Goal: Task Accomplishment & Management: Complete application form

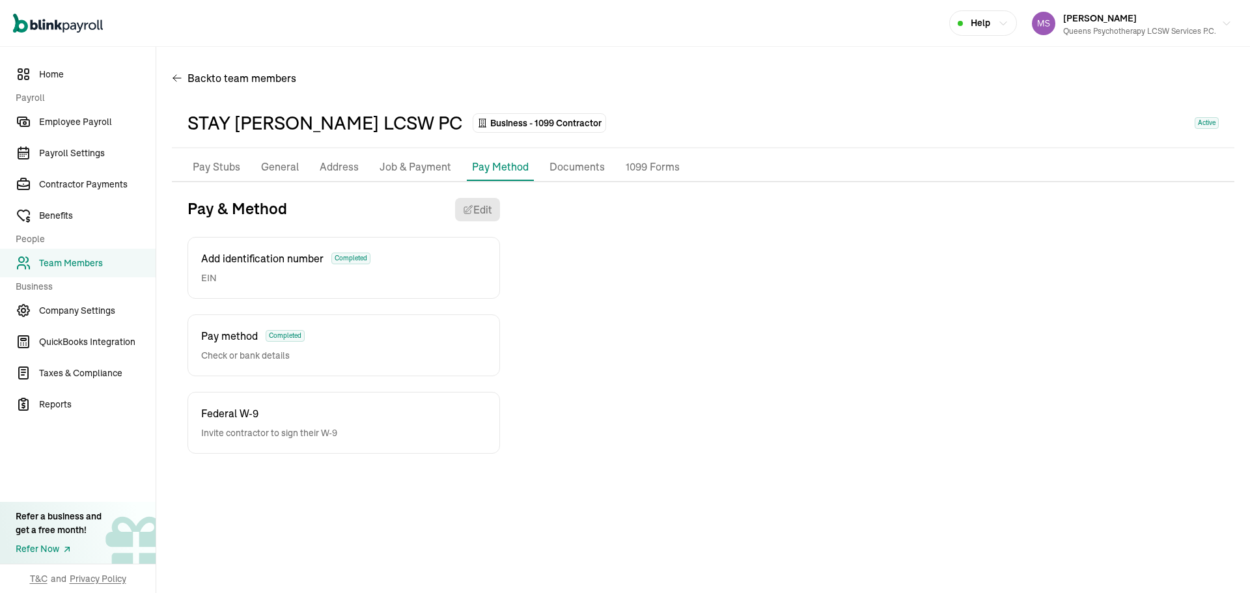
click at [69, 268] on span "Team Members" at bounding box center [97, 264] width 117 height 14
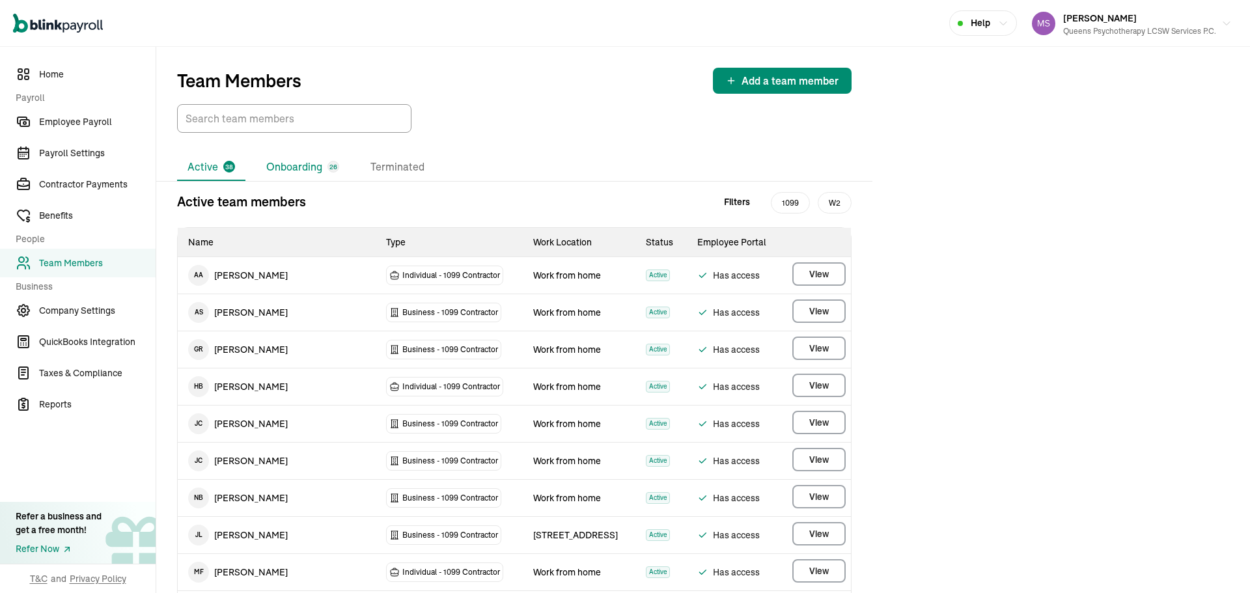
click at [316, 167] on li "Onboarding 26" at bounding box center [303, 167] width 94 height 27
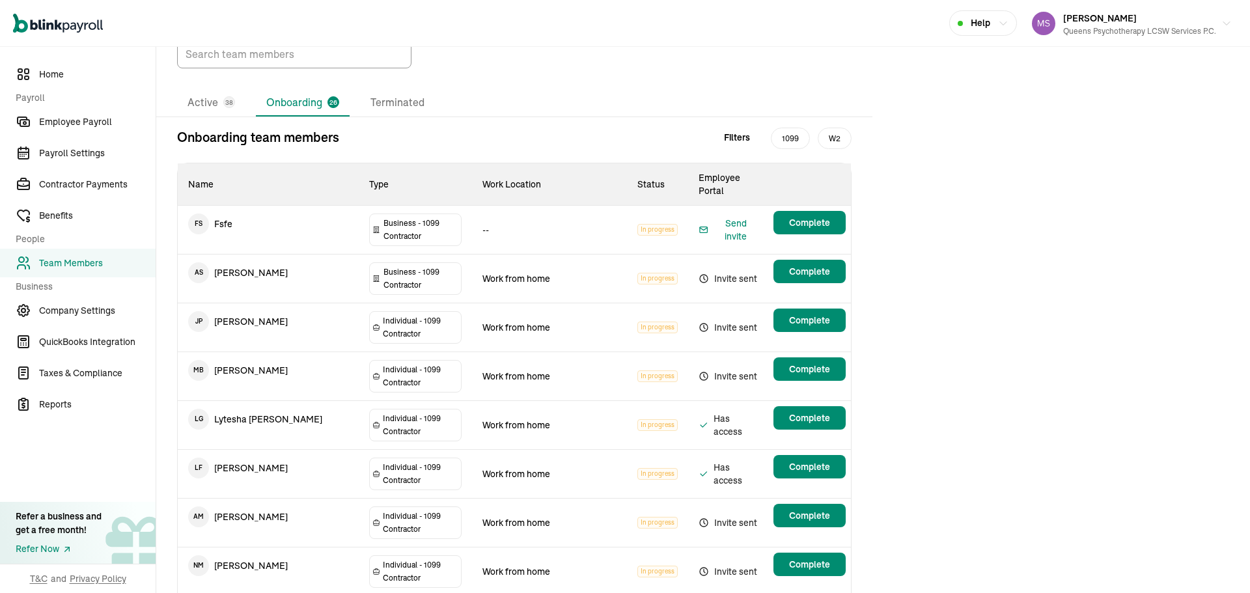
scroll to position [65, 0]
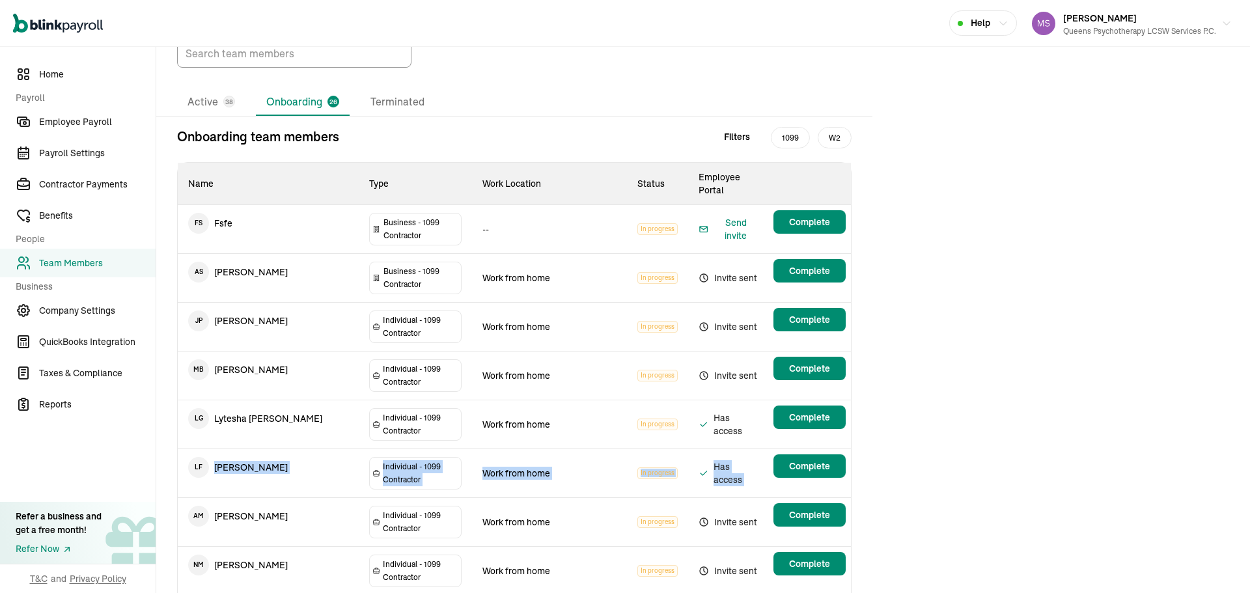
drag, startPoint x: 249, startPoint y: 387, endPoint x: 770, endPoint y: 400, distance: 521.0
click at [770, 449] on tr "[PERSON_NAME] [PERSON_NAME] Individual - 1099 [DEMOGRAPHIC_DATA] Work from home…" at bounding box center [514, 473] width 673 height 49
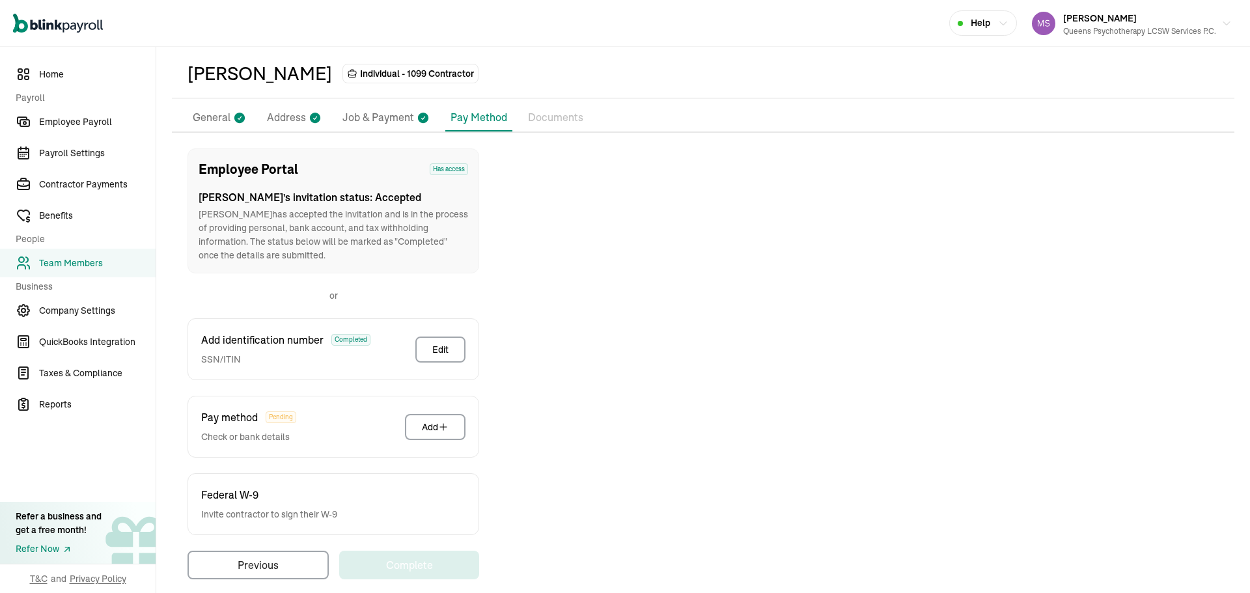
scroll to position [64, 0]
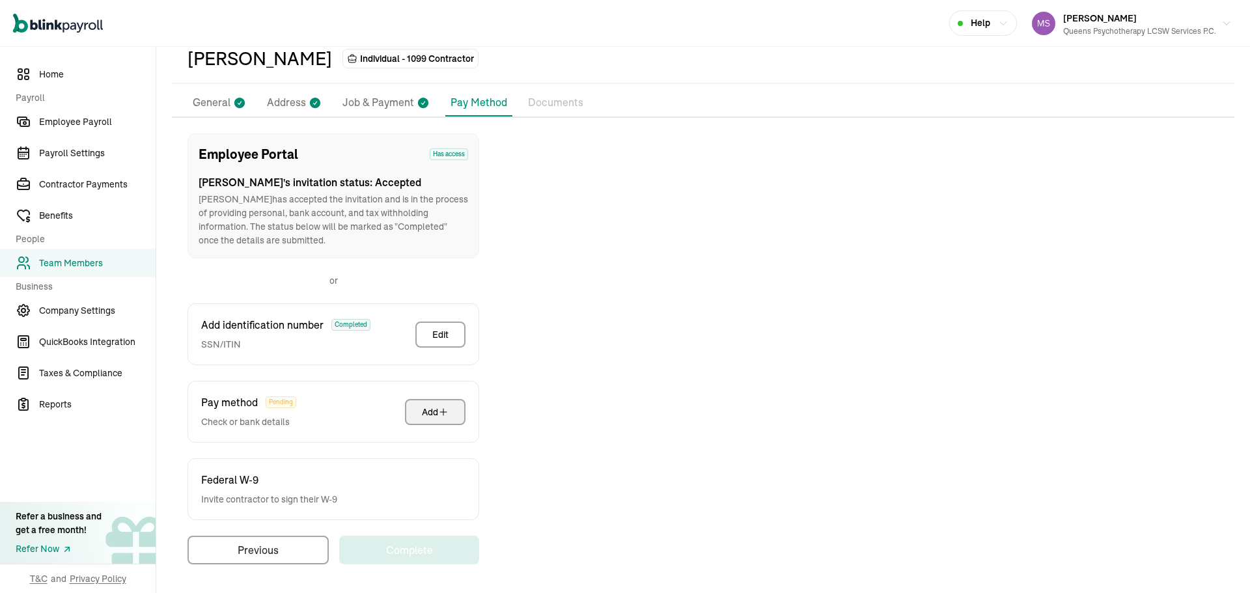
click at [452, 417] on button "Add" at bounding box center [435, 412] width 61 height 26
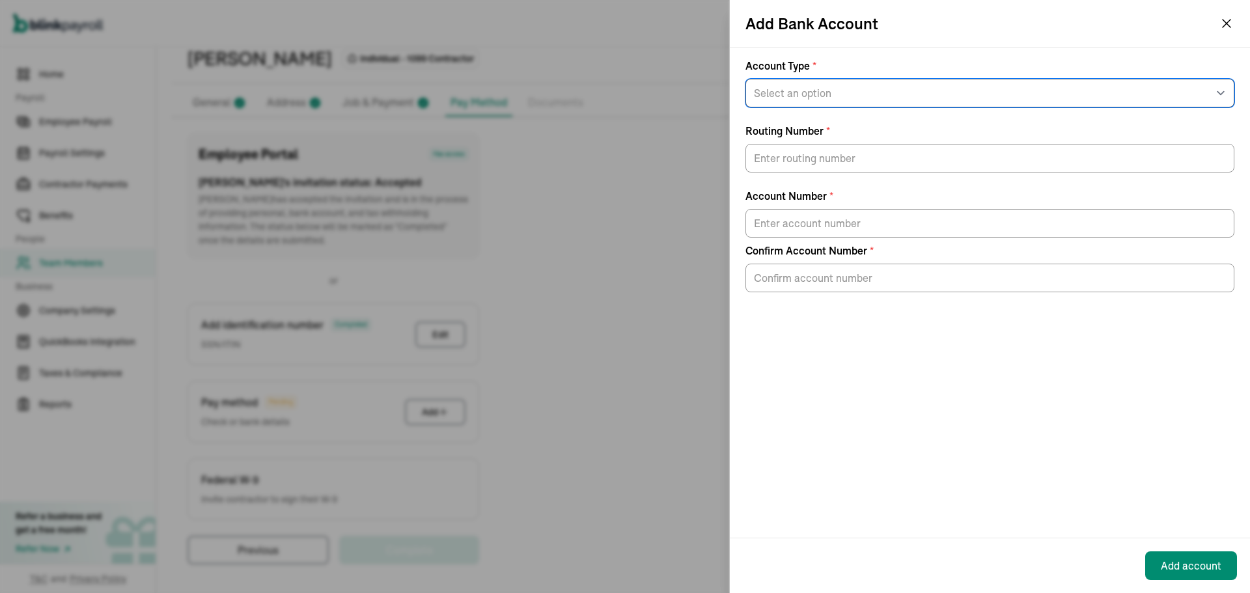
click at [977, 100] on select "Select an option Savings Checking" at bounding box center [990, 93] width 489 height 29
select select "Checking"
click at [746, 79] on select "Select an option Savings Checking" at bounding box center [990, 93] width 489 height 29
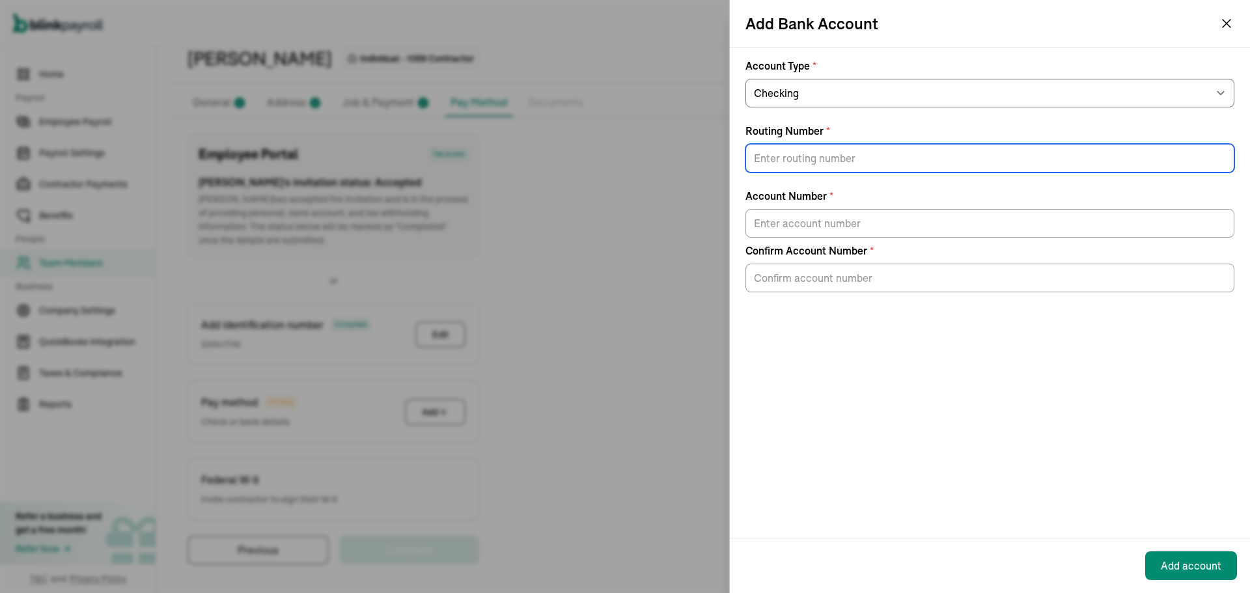
click at [887, 153] on input "Routing Number *" at bounding box center [990, 158] width 489 height 29
click at [833, 147] on input "Routing Number *" at bounding box center [990, 158] width 489 height 29
type input "021000021"
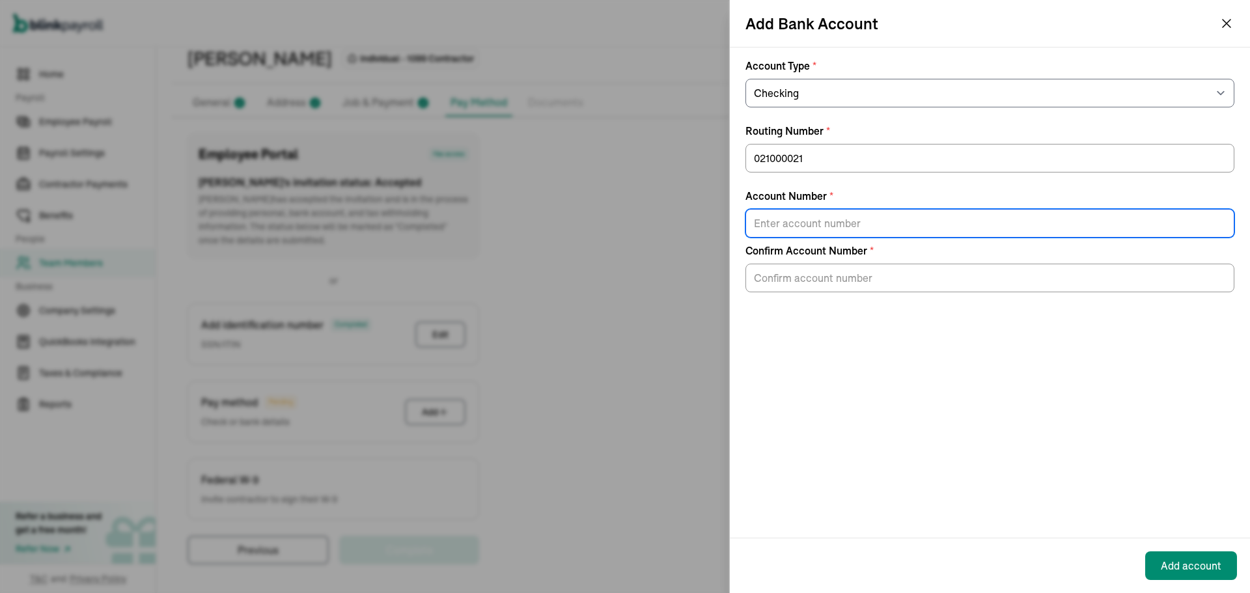
click at [851, 227] on input "Account Number *" at bounding box center [990, 223] width 489 height 29
paste input "9361590685"
click at [769, 225] on input "9361590685" at bounding box center [990, 223] width 489 height 29
click at [773, 223] on input "9361590685" at bounding box center [990, 223] width 489 height 29
click at [787, 223] on input "9361590685" at bounding box center [990, 223] width 489 height 29
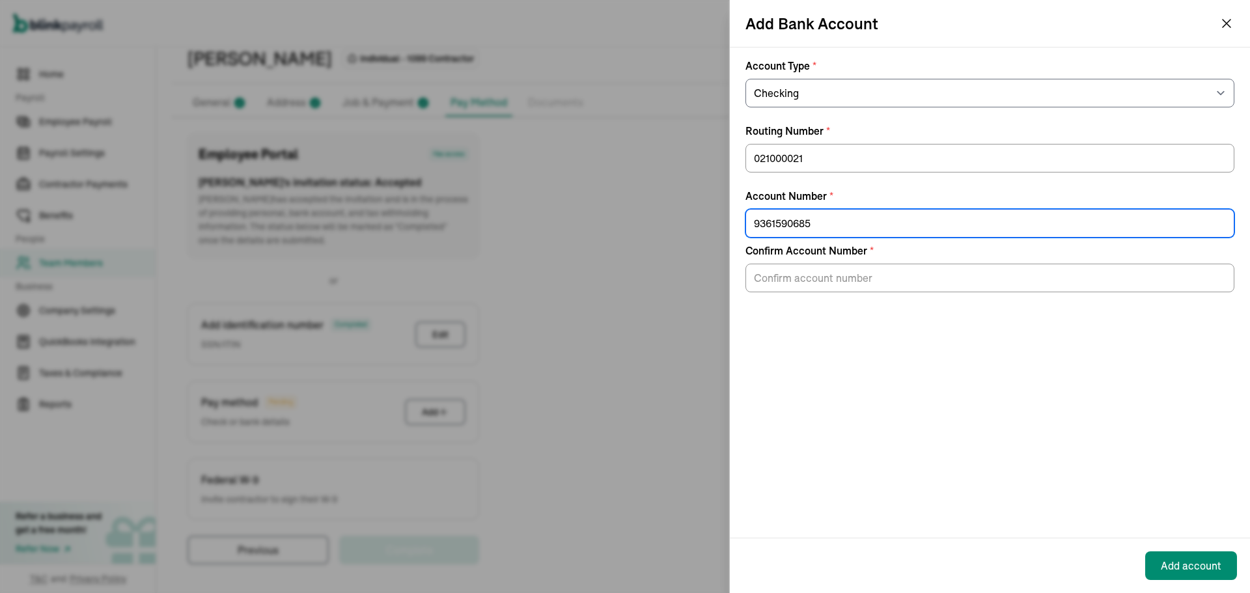
click at [805, 221] on input "9361590685" at bounding box center [990, 223] width 489 height 29
click at [826, 224] on input "9361590685" at bounding box center [990, 223] width 489 height 29
type input "9361590685"
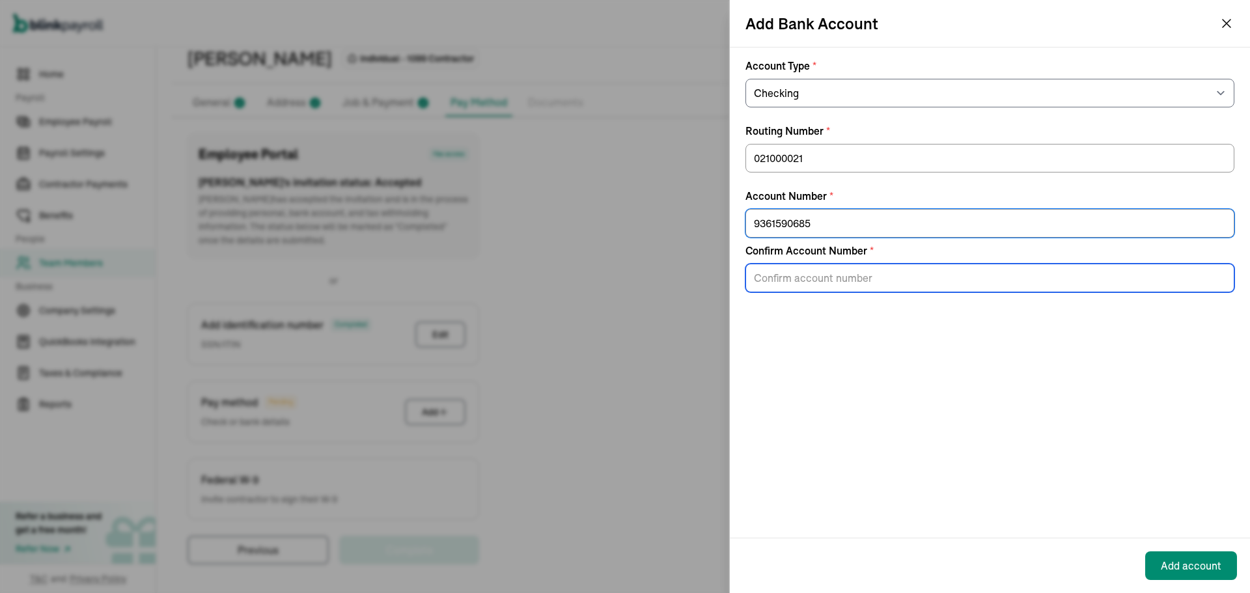
click at [884, 285] on input "Confirm Account Number *" at bounding box center [990, 278] width 489 height 29
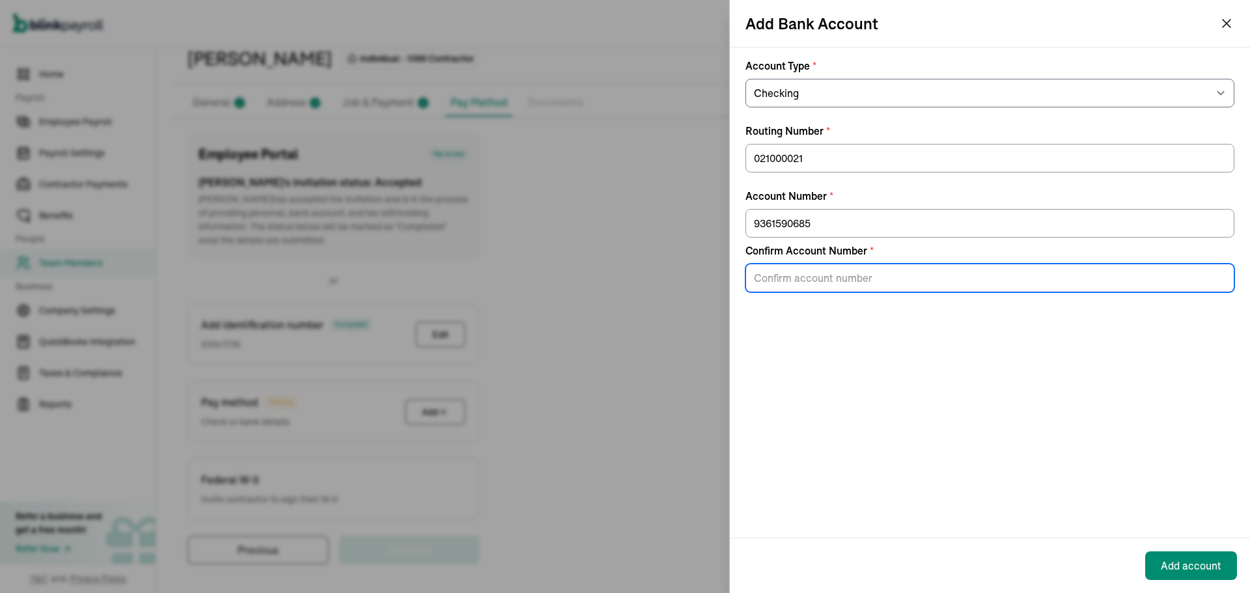
paste input "9361590685"
type input "9361590685"
click at [1015, 410] on div "Account Type * Select an option Savings Checking Routing Number * [US_BANK_ROUT…" at bounding box center [990, 293] width 520 height 490
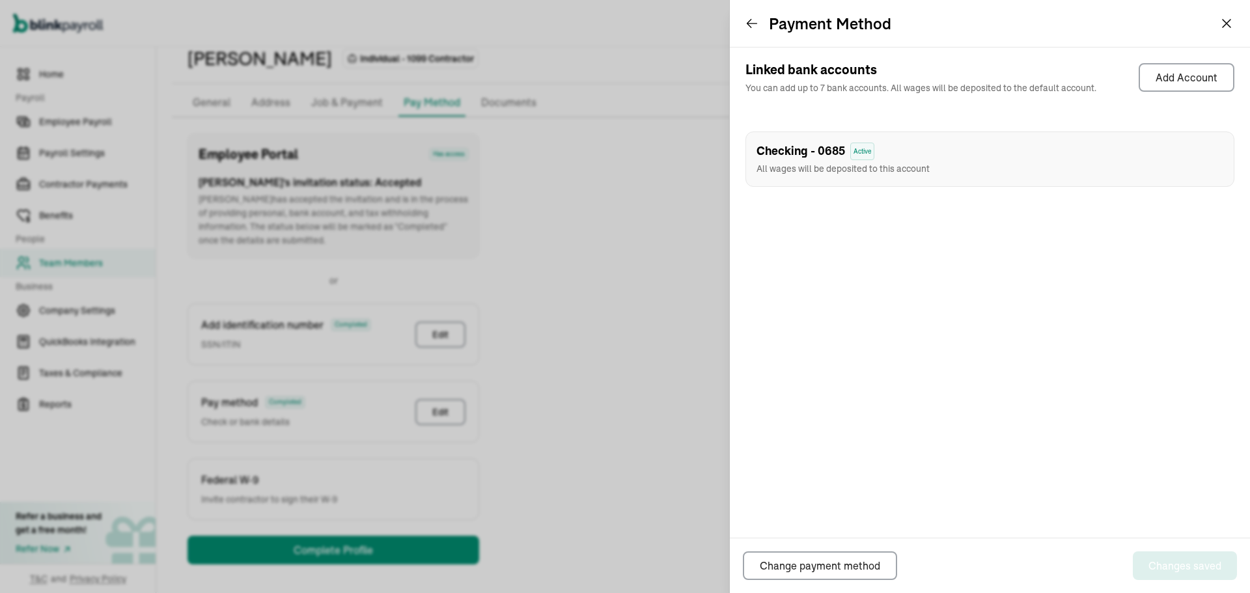
click at [1236, 18] on div "Payment Method" at bounding box center [990, 23] width 520 height 47
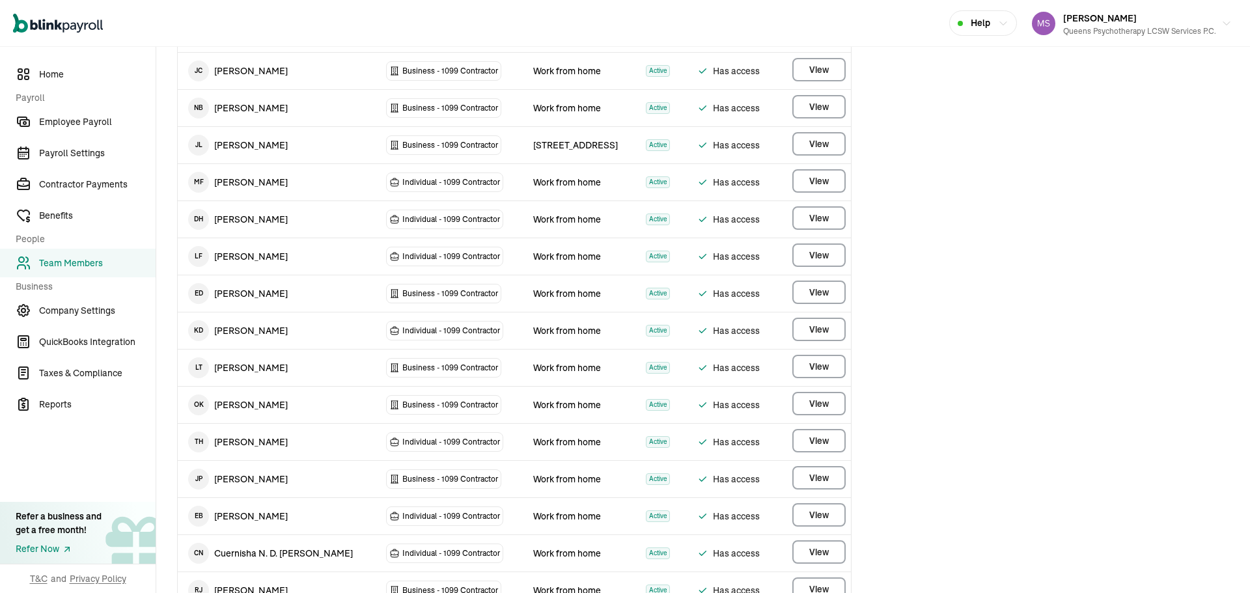
scroll to position [456, 0]
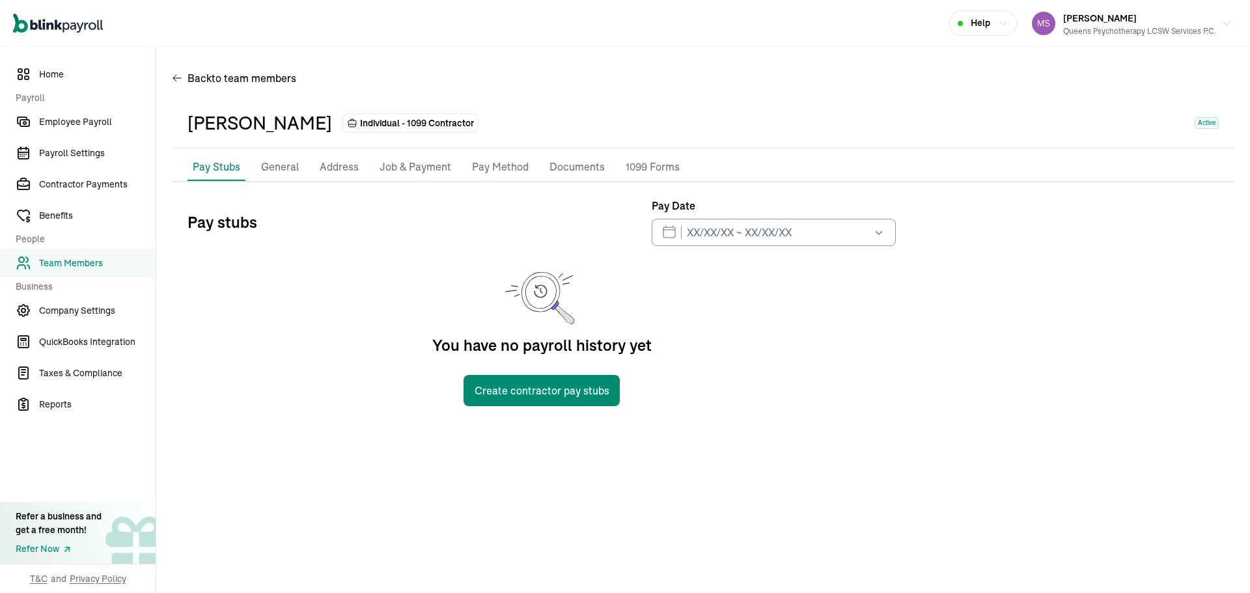
click at [482, 171] on p "Pay Method" at bounding box center [500, 167] width 57 height 17
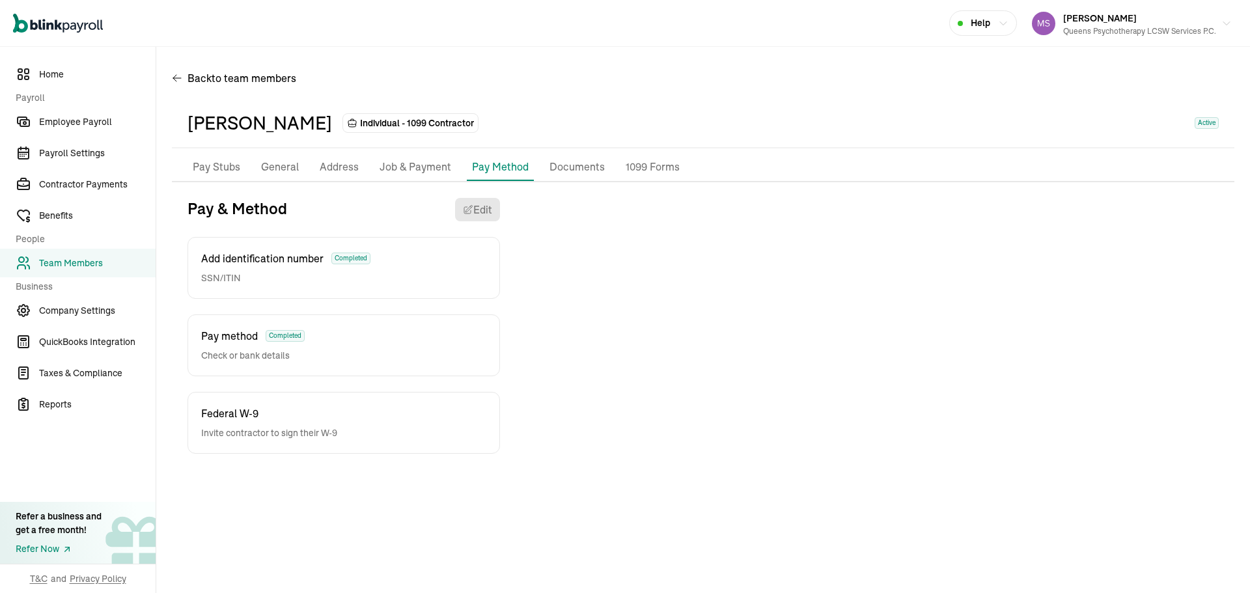
click at [703, 348] on div "Pay & Method Edit Add identification number Completed SSN/ITIN Pay method Compl…" at bounding box center [703, 326] width 1063 height 256
click at [98, 266] on span "Team Members" at bounding box center [97, 264] width 117 height 14
